Goal: Task Accomplishment & Management: Manage account settings

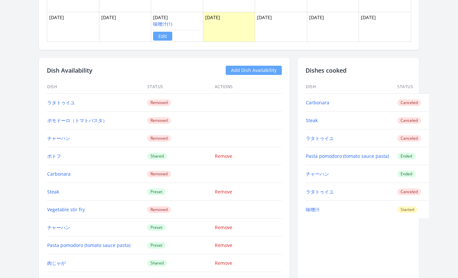
scroll to position [575, 0]
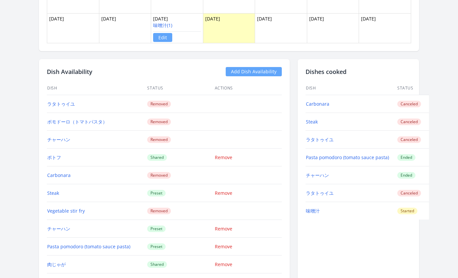
click at [258, 73] on link "Add Dish Availability" at bounding box center [254, 71] width 56 height 9
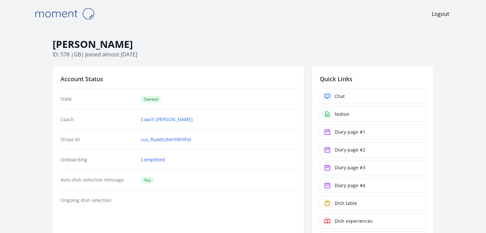
scroll to position [1434, 0]
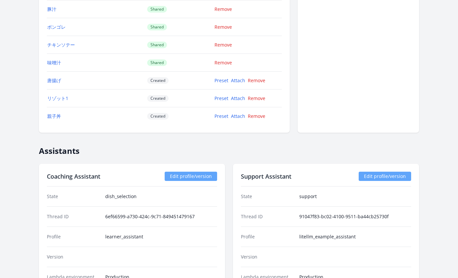
scroll to position [971, 0]
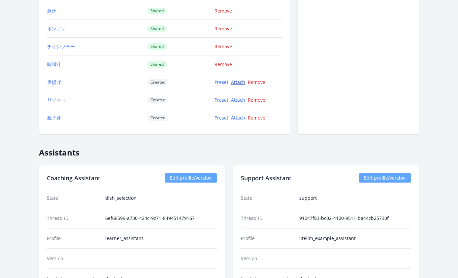
click at [238, 81] on link "Attach" at bounding box center [238, 82] width 14 height 6
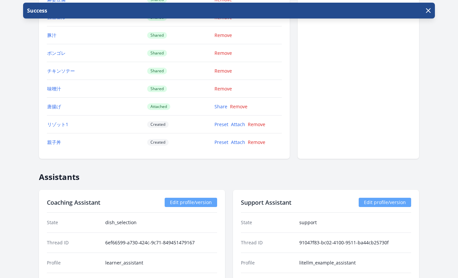
scroll to position [972, 0]
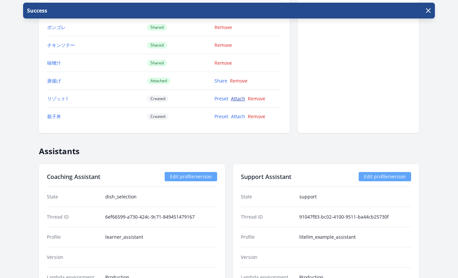
click at [240, 99] on link "Attach" at bounding box center [238, 98] width 14 height 6
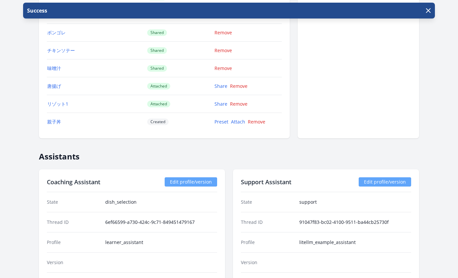
scroll to position [994, 0]
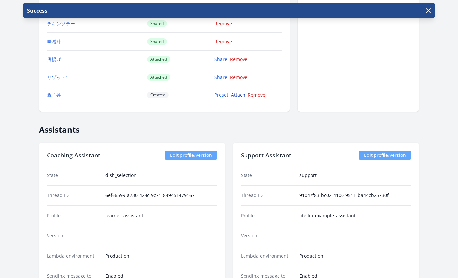
click at [240, 97] on link "Attach" at bounding box center [238, 95] width 14 height 6
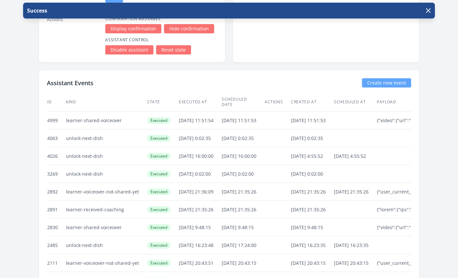
scroll to position [1410, 0]
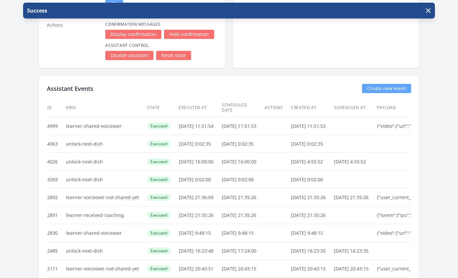
click at [398, 87] on link "Create new event" at bounding box center [386, 88] width 49 height 9
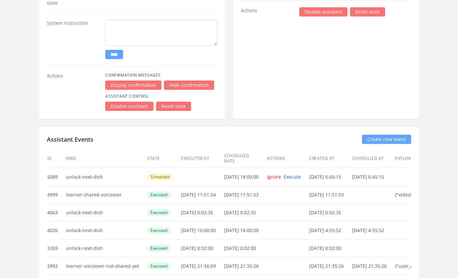
scroll to position [1428, 0]
